Goal: Check status: Check status

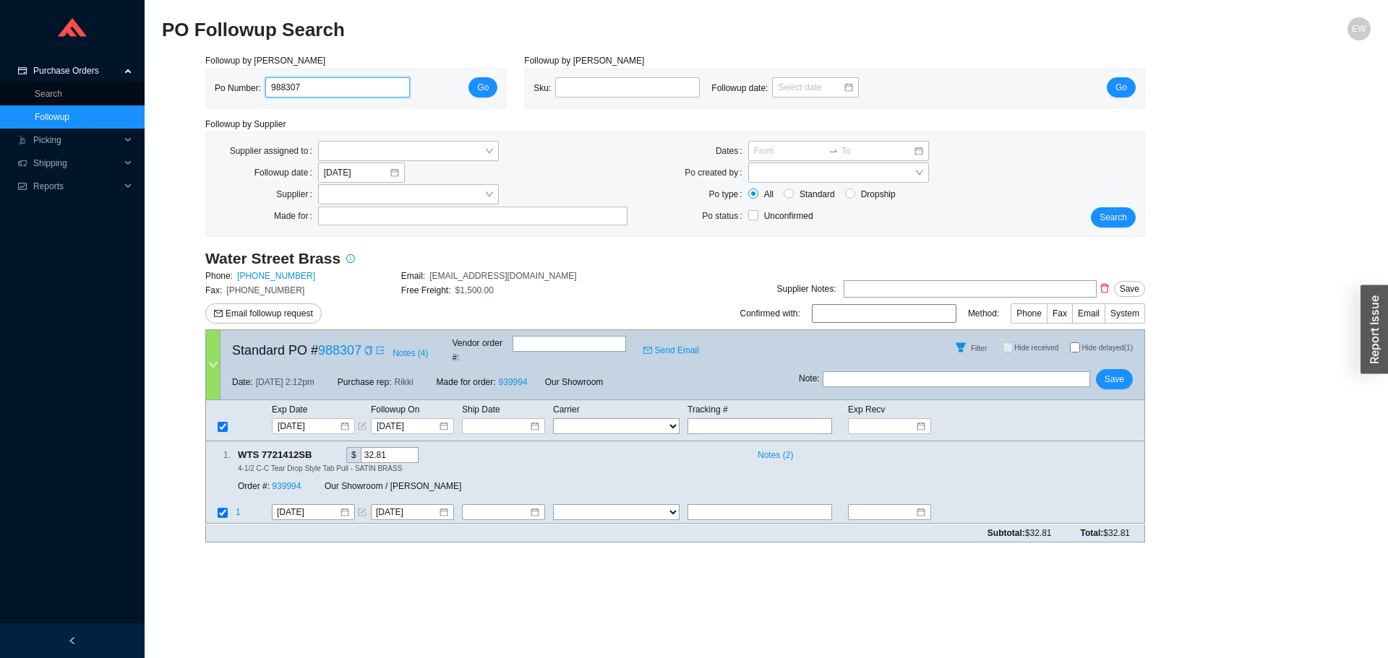
drag, startPoint x: 309, startPoint y: 85, endPoint x: 236, endPoint y: 79, distance: 72.5
click at [236, 79] on div "Po Number: 988307" at bounding box center [318, 88] width 207 height 22
paste input "987430"
type input "987430"
click at [478, 85] on span "Go" at bounding box center [483, 87] width 12 height 14
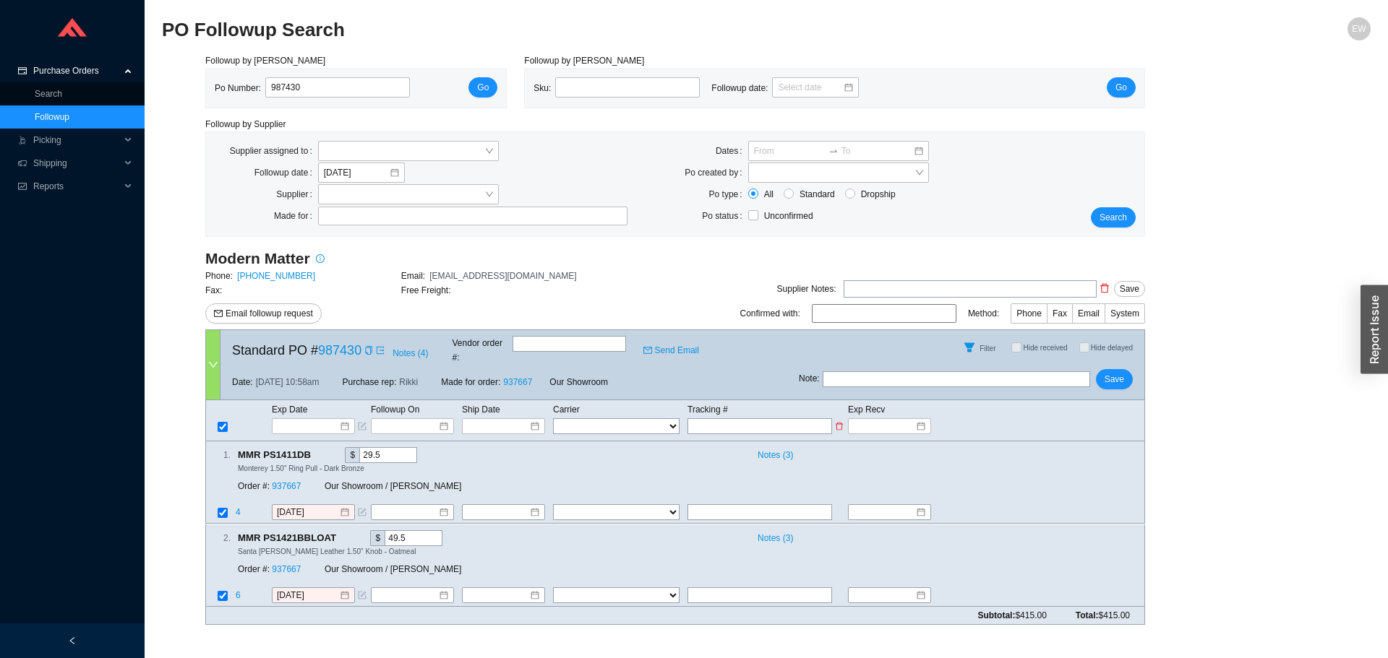
paste input "1ZH4H5150319855096"
type input "1ZH4H5150319855096"
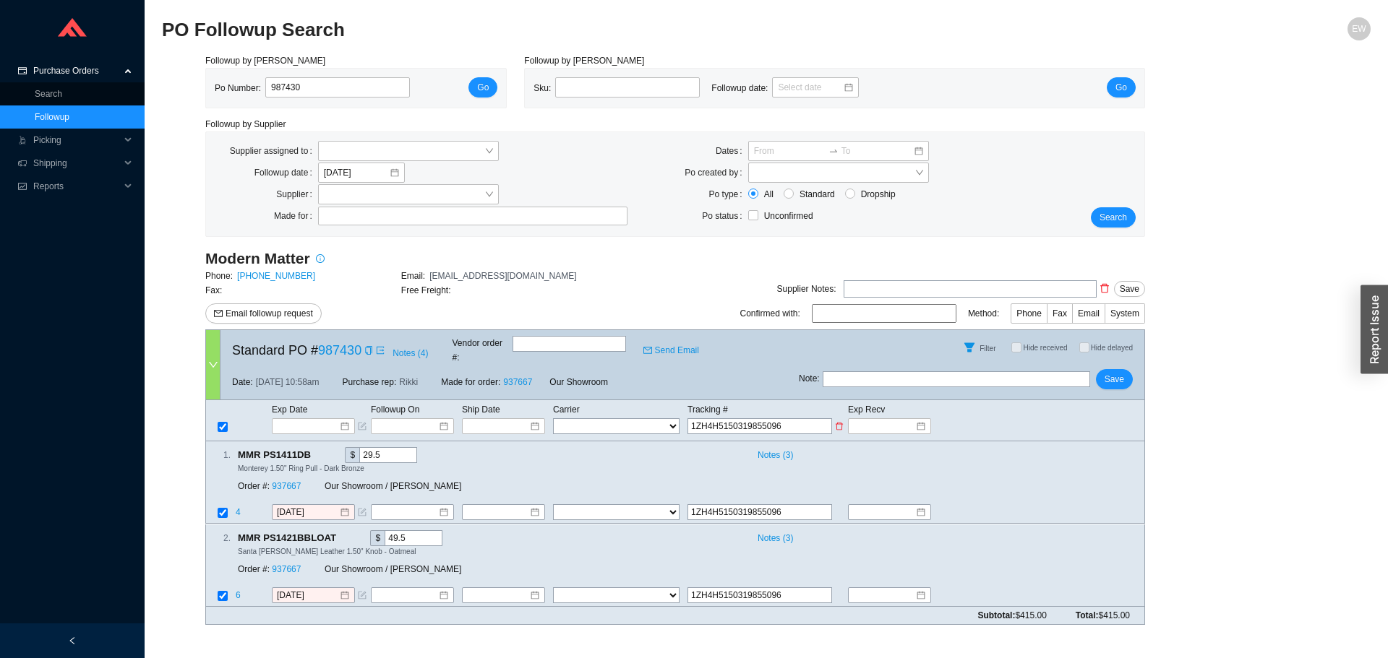
click at [661, 418] on select "FedEx UPS ---------------- 2 Day Transportation INC A&B Freight A. [PERSON_NAME…" at bounding box center [616, 426] width 126 height 16
select select "2"
click at [553, 418] on select "FedEx UPS ---------------- 2 Day Transportation INC A&B Freight A. [PERSON_NAME…" at bounding box center [616, 426] width 126 height 16
select select "2"
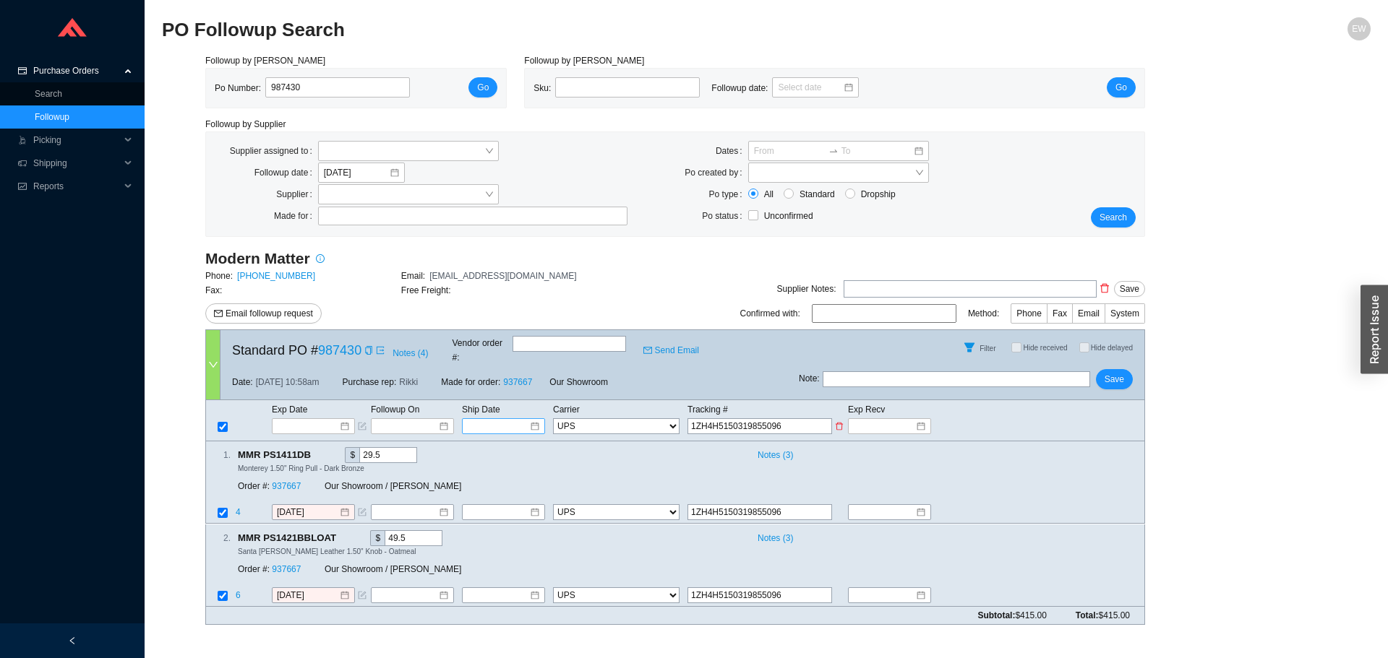
click at [505, 419] on input at bounding box center [498, 426] width 61 height 14
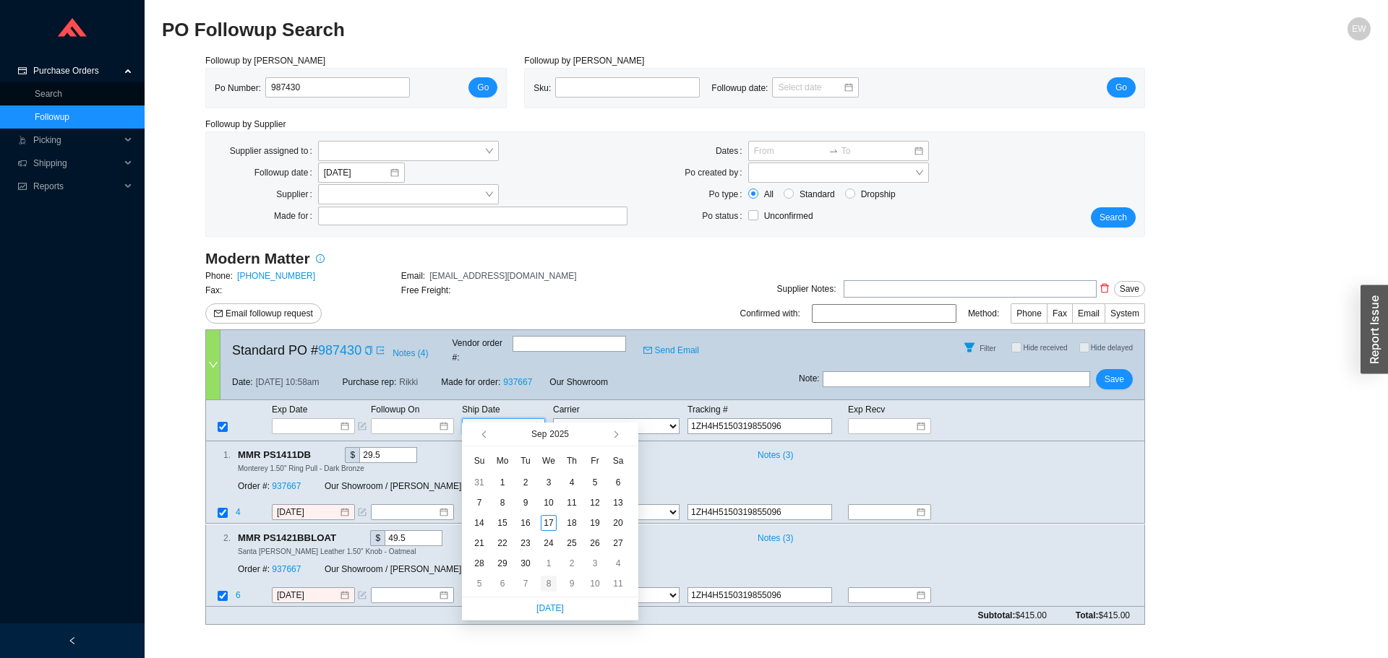
type input "[DATE]"
click at [525, 531] on div "16" at bounding box center [526, 523] width 16 height 16
type input "[DATE]"
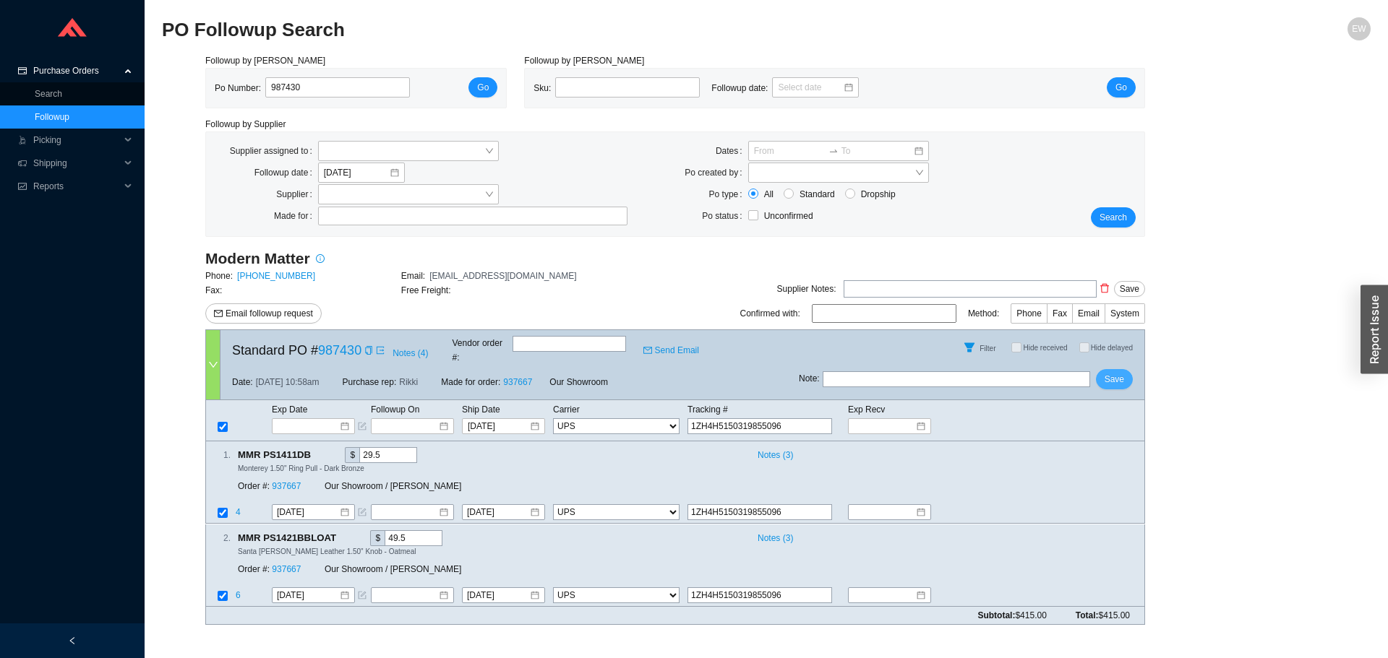
click at [1114, 372] on span "Save" at bounding box center [1114, 379] width 20 height 14
select select "2"
click at [1120, 376] on span "Save" at bounding box center [1114, 379] width 20 height 14
drag, startPoint x: 368, startPoint y: 86, endPoint x: 201, endPoint y: 81, distance: 167.0
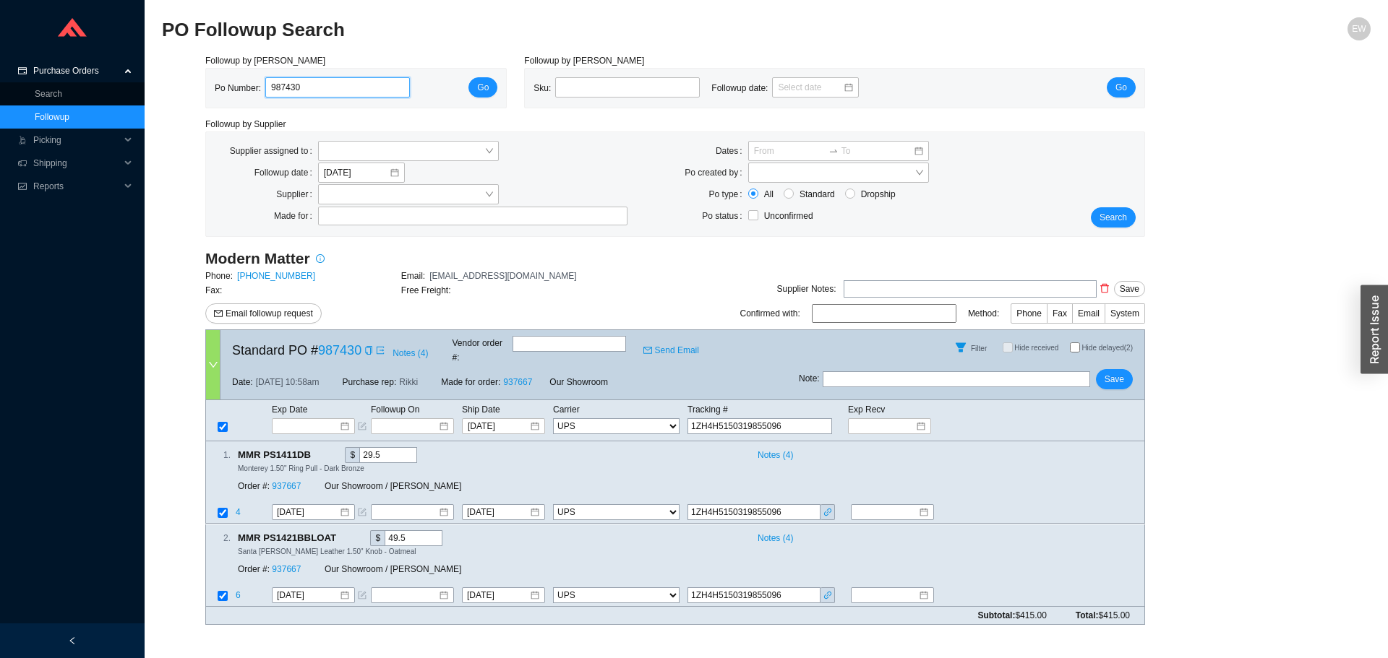
click at [201, 81] on div "Followup by PO Po Number: 987430 Go" at bounding box center [356, 80] width 319 height 55
paste input "983545"
type input "983545"
click button "Go" at bounding box center [482, 87] width 29 height 20
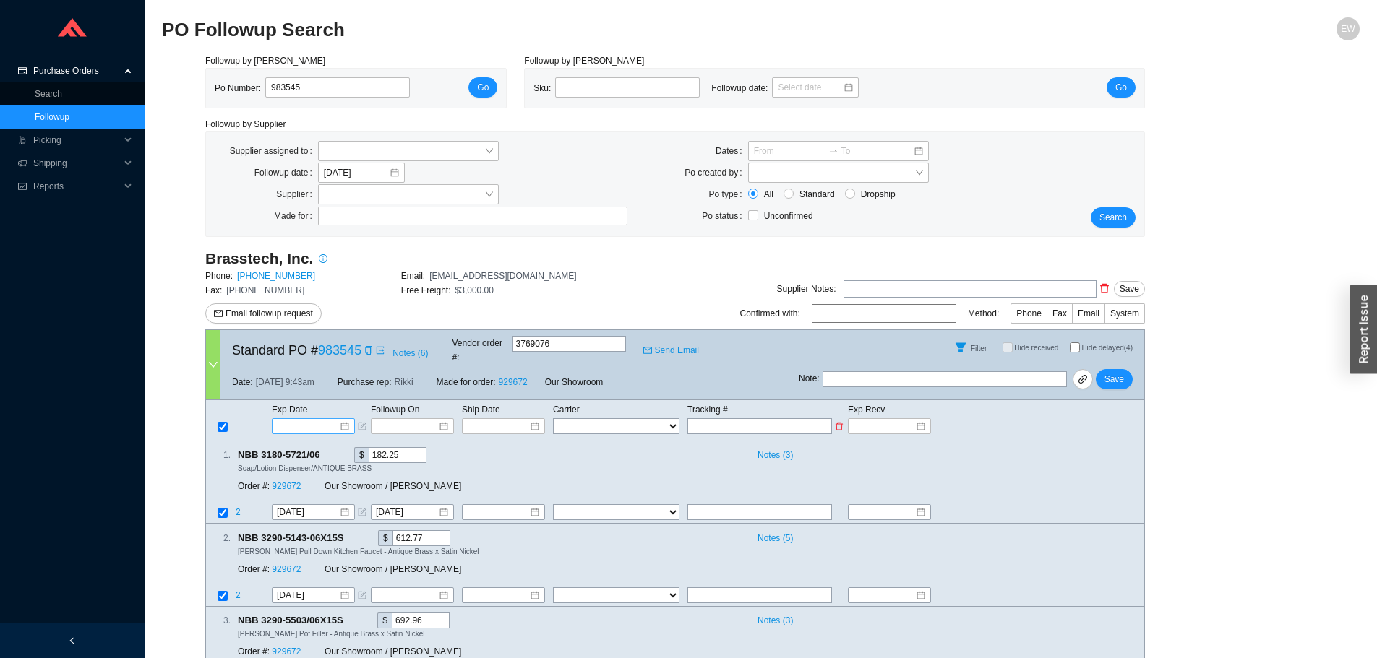
click at [348, 419] on div at bounding box center [314, 426] width 72 height 14
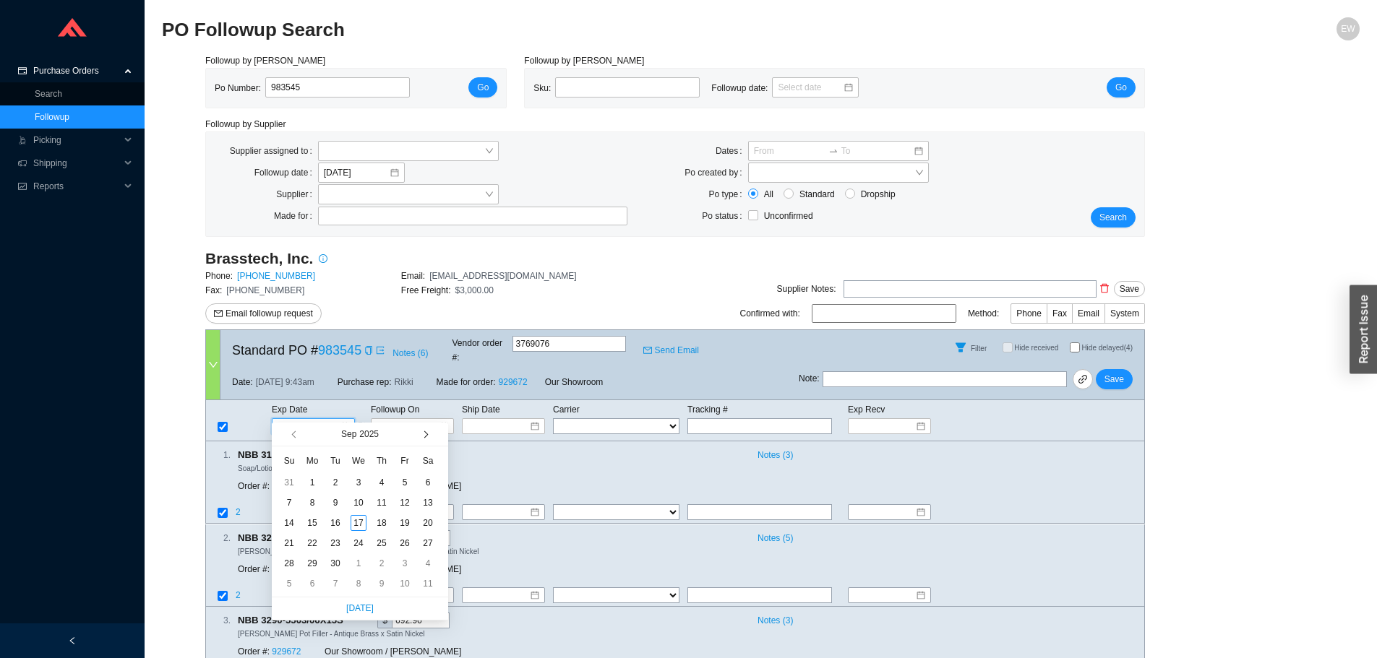
click at [426, 440] on button "button" at bounding box center [425, 434] width 14 height 23
type input "[DATE]"
click at [290, 585] on div "2" at bounding box center [289, 584] width 16 height 16
type input "[DATE]"
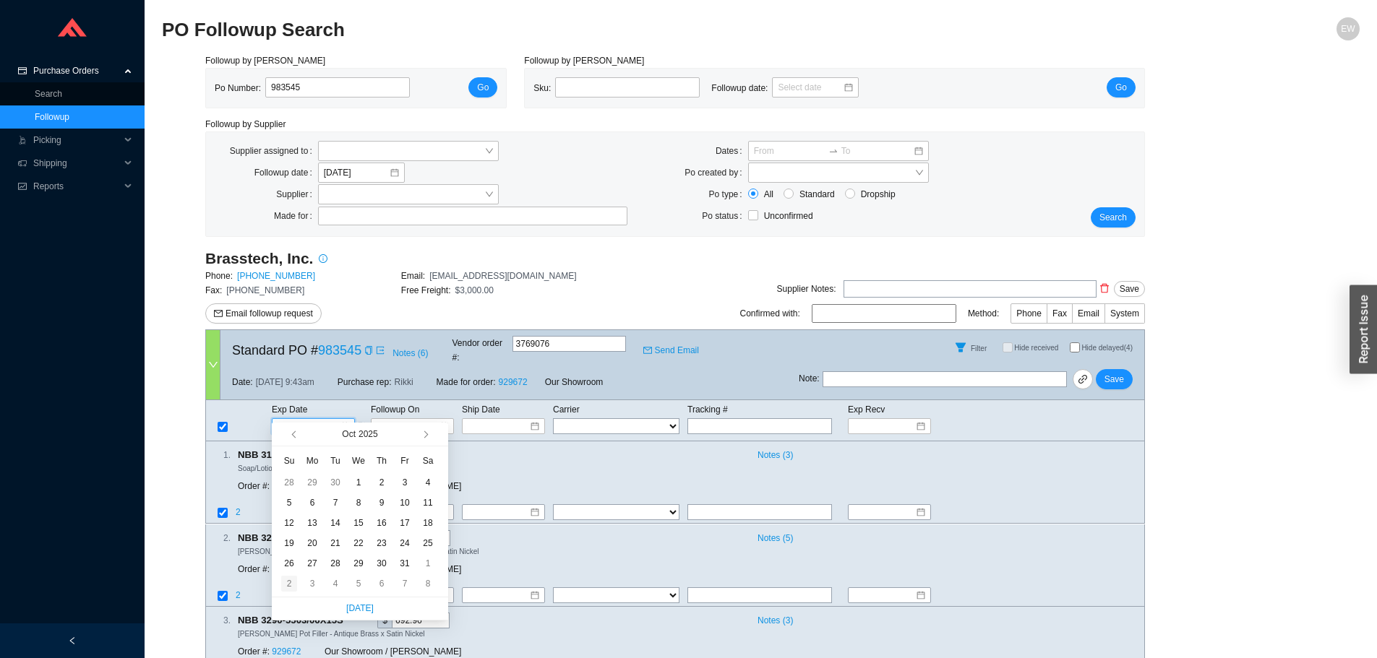
type input "[DATE]"
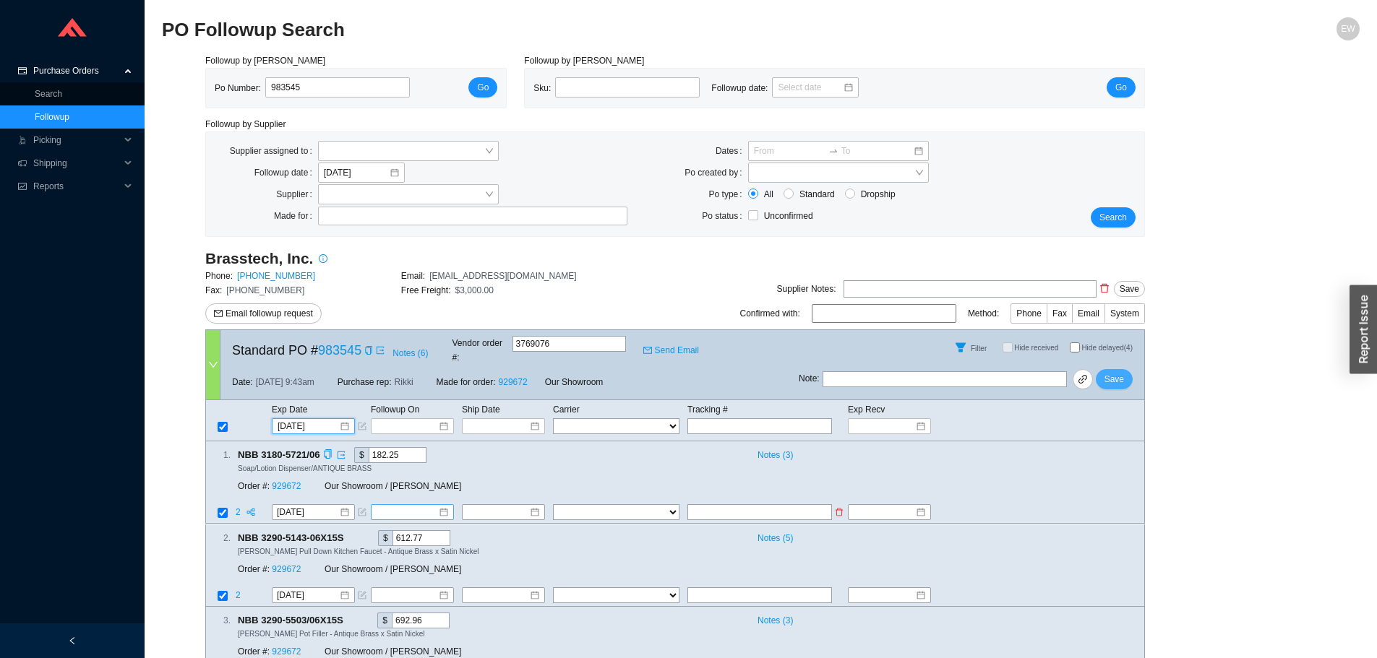
click at [1107, 372] on span "Save" at bounding box center [1114, 379] width 20 height 14
